Goal: Transaction & Acquisition: Purchase product/service

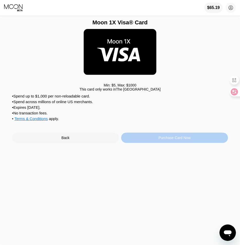
click at [169, 140] on div "Purchase Card Now" at bounding box center [174, 138] width 32 height 4
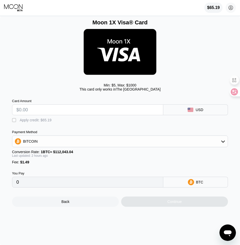
drag, startPoint x: 14, startPoint y: 123, endPoint x: 40, endPoint y: 111, distance: 28.4
click at [14, 123] on div "" at bounding box center [14, 120] width 5 height 5
click at [40, 111] on input "text" at bounding box center [87, 110] width 143 height 10
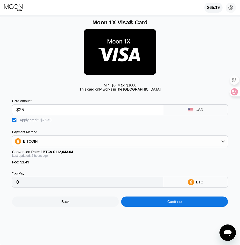
type input "$25"
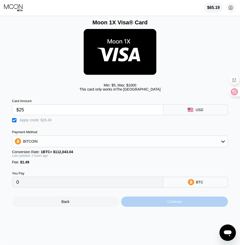
click at [184, 207] on div "Continue" at bounding box center [174, 202] width 107 height 10
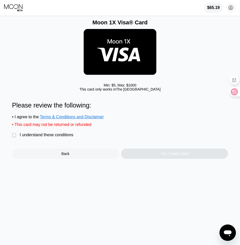
click at [25, 137] on div "I understand these conditions" at bounding box center [47, 135] width 54 height 5
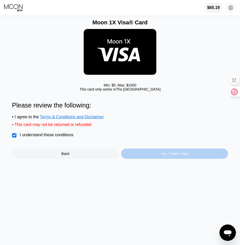
click at [165, 159] on div "Yes, Create Card" at bounding box center [174, 154] width 107 height 10
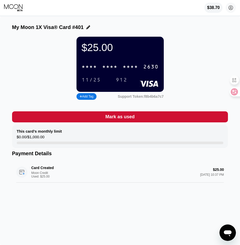
click at [128, 67] on div "* * * *" at bounding box center [130, 67] width 15 height 6
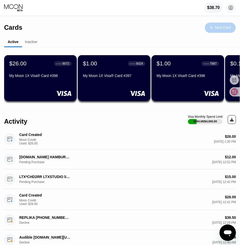
click at [220, 26] on div "New Card" at bounding box center [223, 27] width 16 height 4
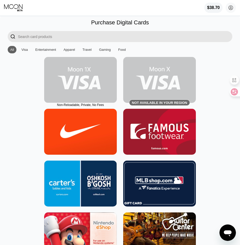
click at [85, 80] on img at bounding box center [80, 80] width 73 height 46
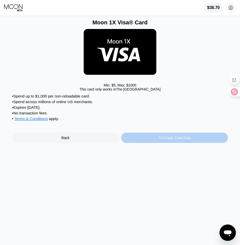
click at [192, 139] on div "Purchase Card Now" at bounding box center [174, 138] width 107 height 10
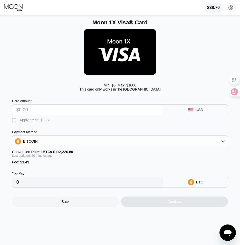
click at [16, 123] on div "" at bounding box center [14, 120] width 5 height 5
click at [43, 115] on input "text" at bounding box center [87, 110] width 143 height 10
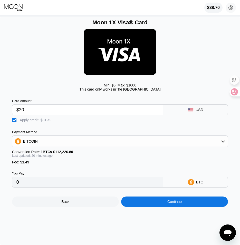
type input "$30"
click at [175, 204] on div "Continue" at bounding box center [174, 202] width 14 height 4
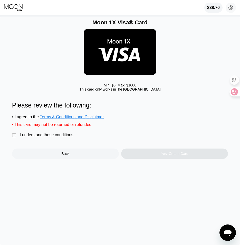
click at [39, 137] on div "I understand these conditions" at bounding box center [47, 135] width 54 height 5
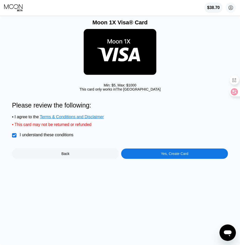
click at [178, 156] on div "Yes, Create Card" at bounding box center [174, 154] width 27 height 4
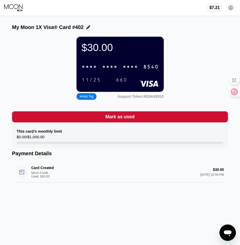
click at [121, 68] on div "* * * * * * * * * * * * 8540" at bounding box center [120, 67] width 83 height 11
